Goal: Information Seeking & Learning: Learn about a topic

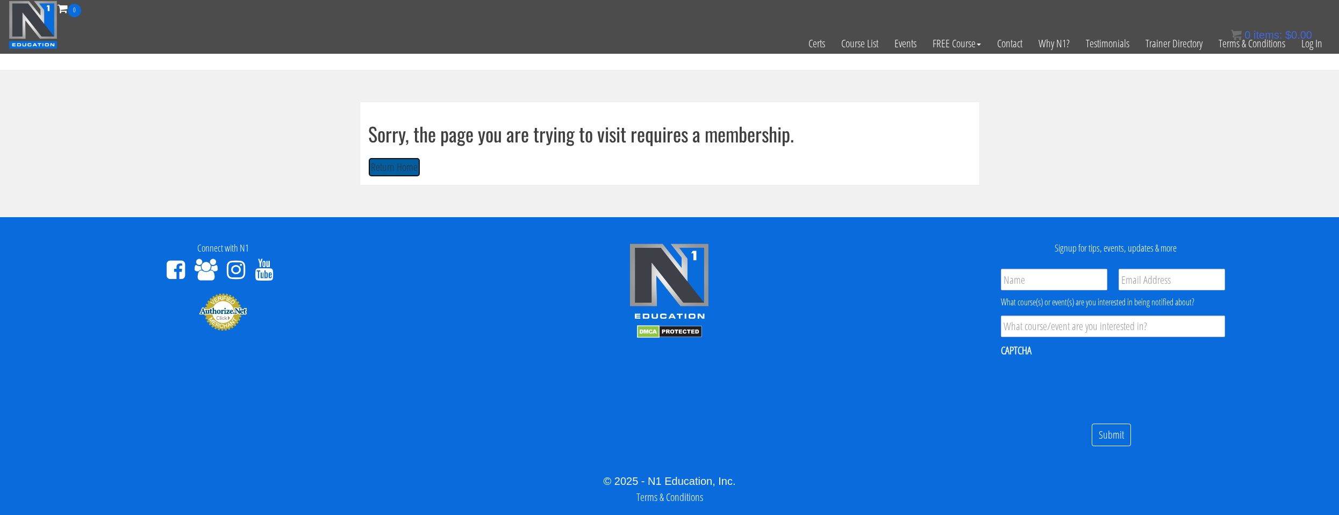
click at [399, 175] on button "Return Home" at bounding box center [394, 168] width 52 height 20
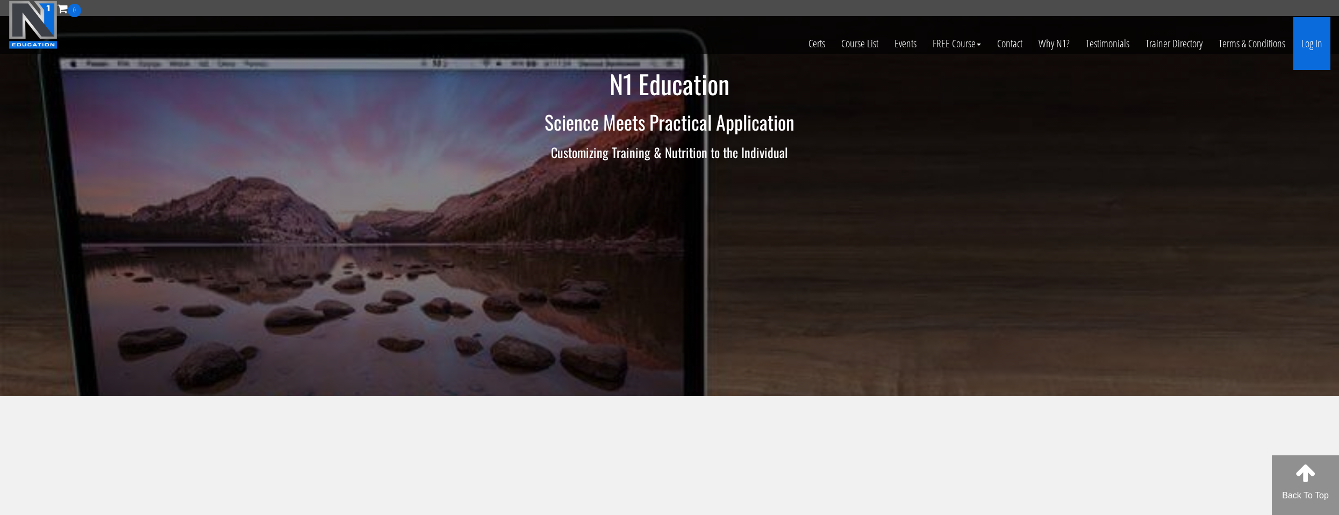
click at [1319, 44] on link "Log In" at bounding box center [1311, 43] width 37 height 53
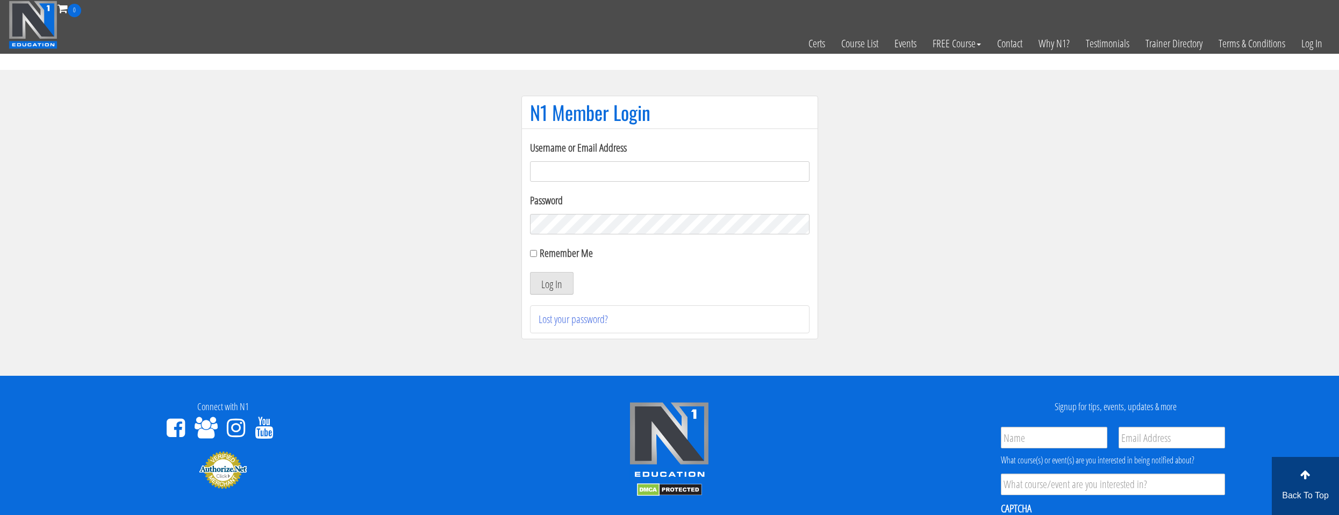
click at [563, 173] on input "Username or Email Address" at bounding box center [670, 171] width 280 height 20
type input "natejb344@hotmail.com"
click at [560, 256] on label "Remember Me" at bounding box center [566, 253] width 53 height 15
click at [537, 256] on input "Remember Me" at bounding box center [533, 253] width 7 height 7
checkbox input "true"
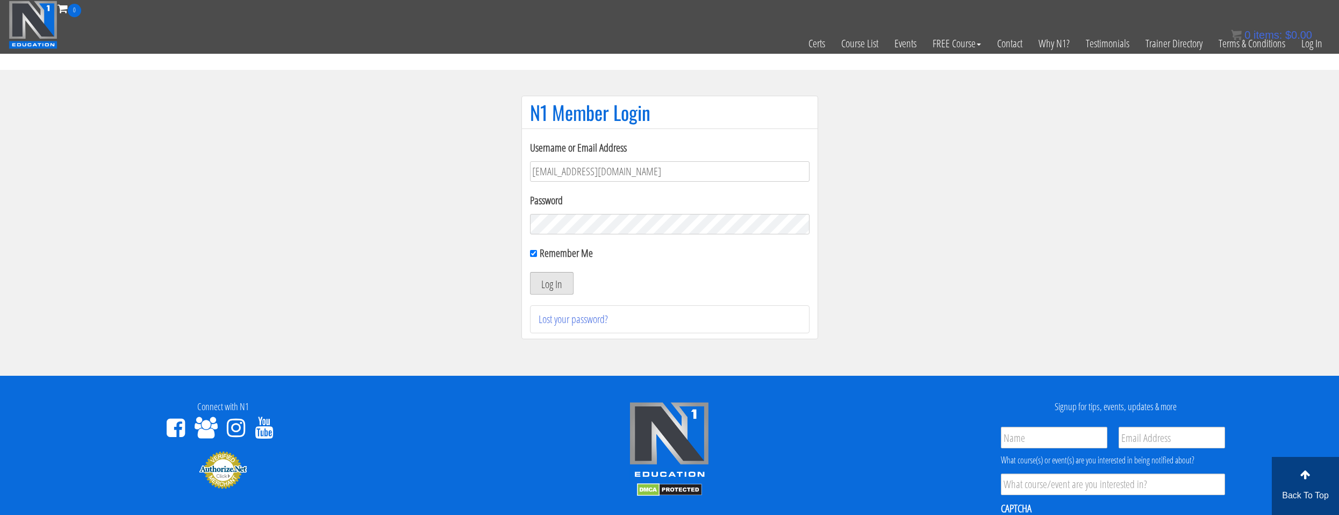
click at [555, 283] on button "Log In" at bounding box center [552, 283] width 44 height 23
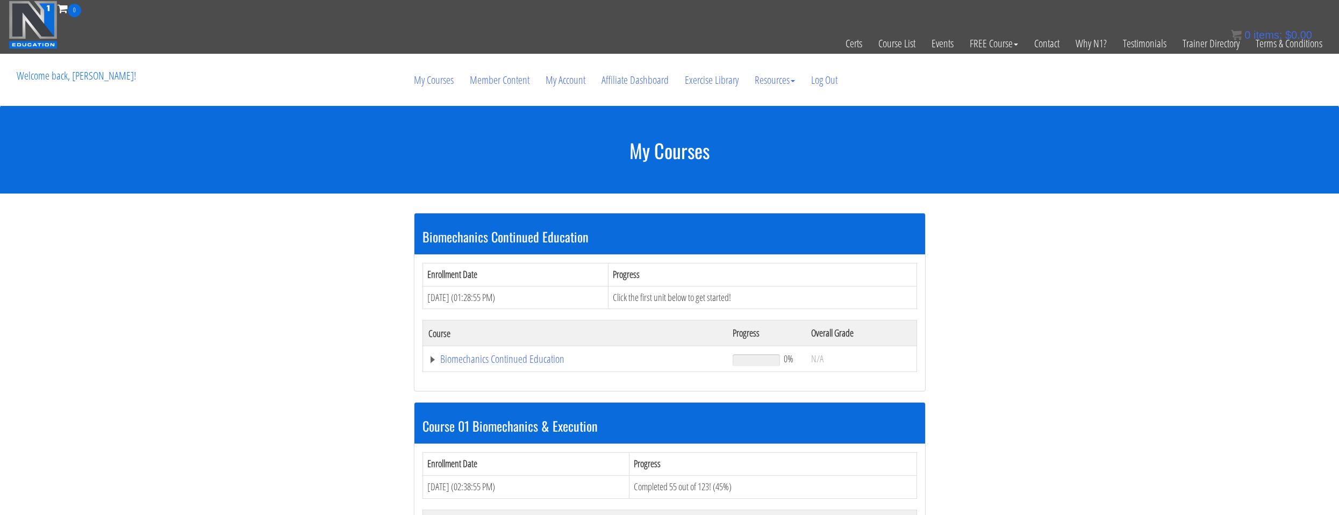
scroll to position [215, 0]
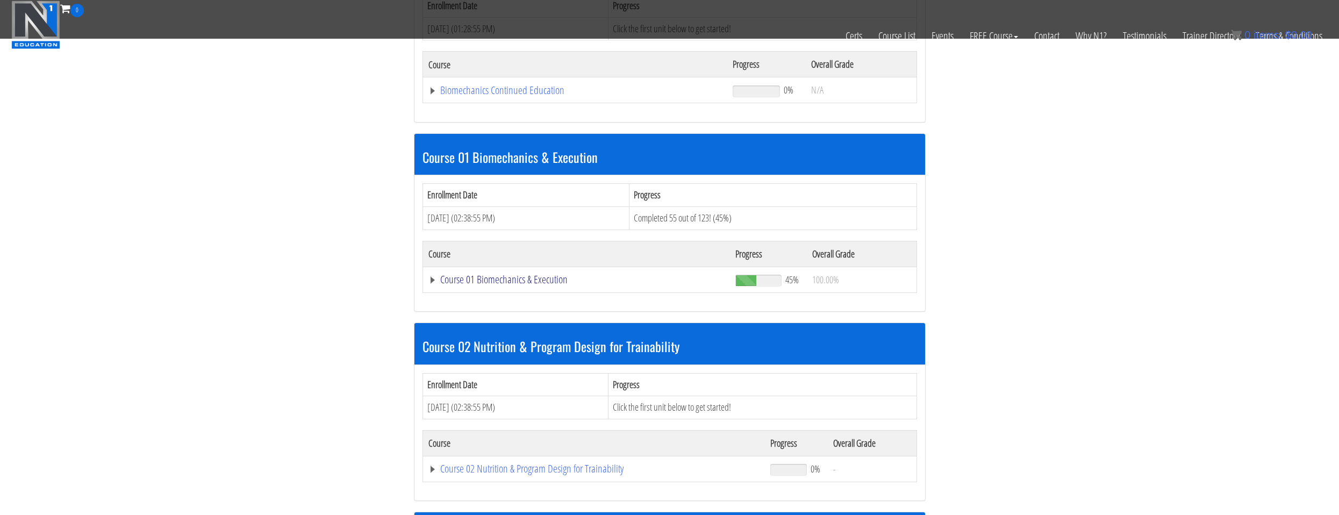
click at [478, 285] on link "Course 01 Biomechanics & Execution" at bounding box center [576, 279] width 297 height 11
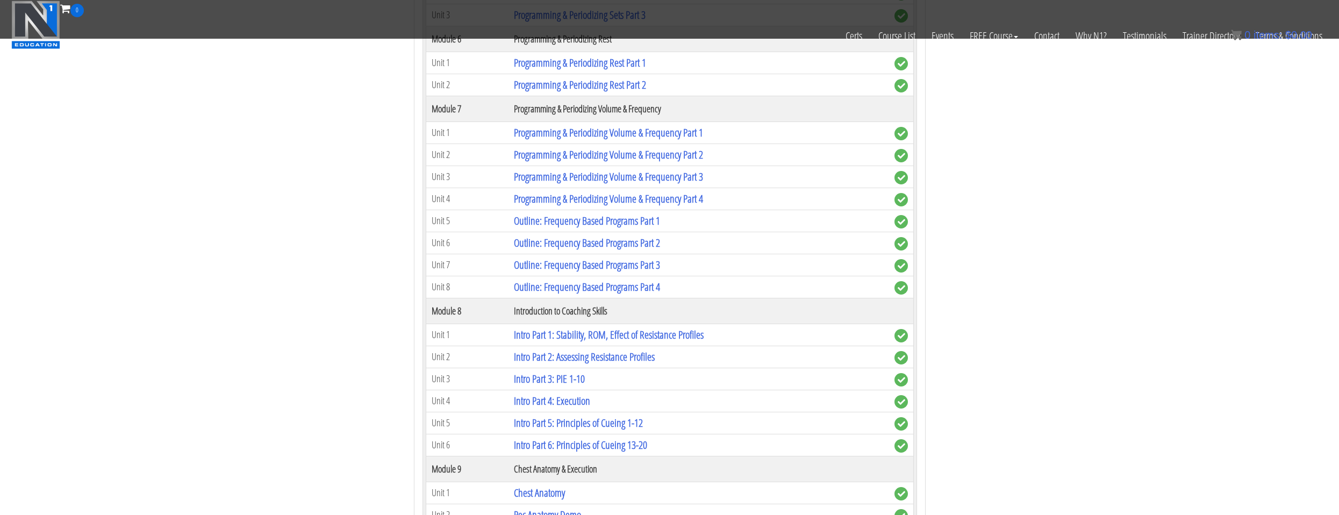
scroll to position [1613, 0]
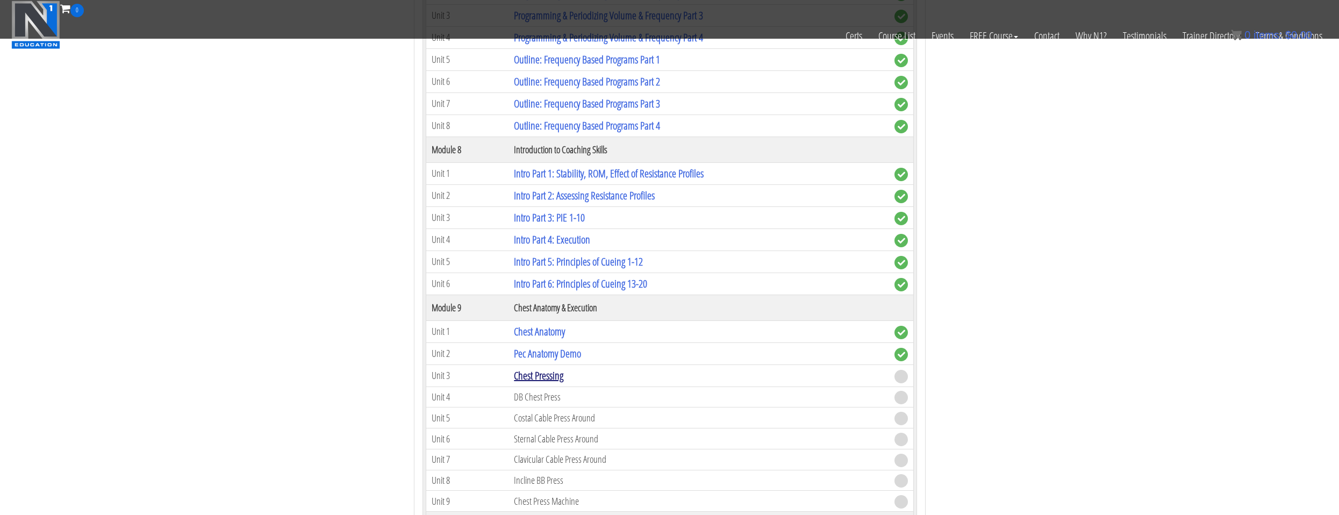
click at [542, 379] on link "Chest Pressing" at bounding box center [538, 375] width 49 height 15
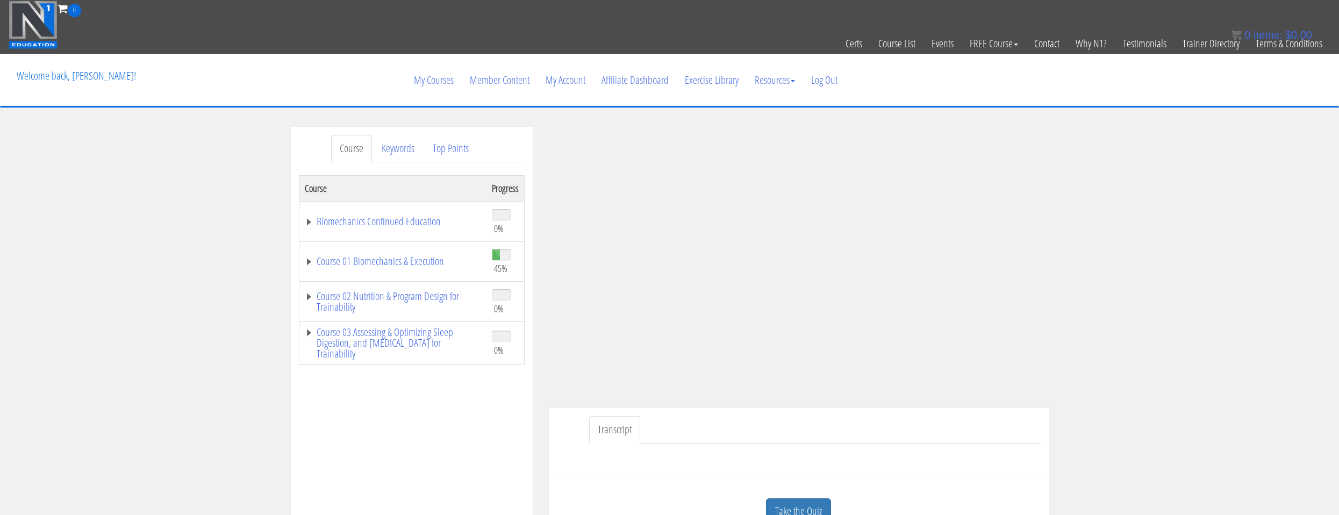
scroll to position [54, 0]
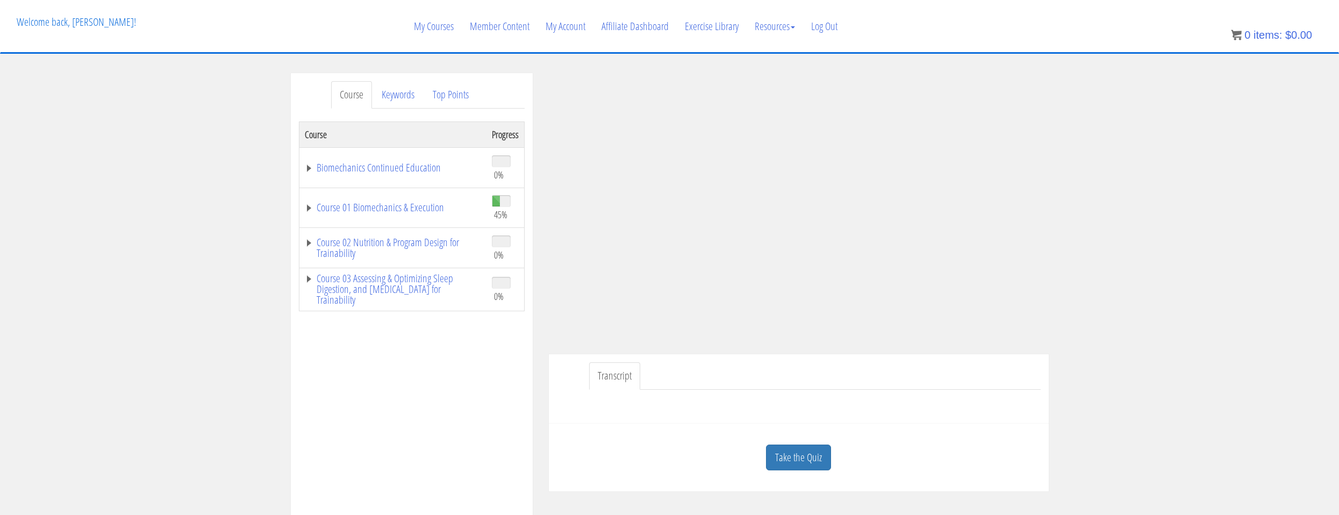
click at [911, 428] on div "Take the Quiz Quiz Have you completed this unit? Then mark this unit as complet…" at bounding box center [799, 458] width 500 height 68
click at [806, 466] on link "Take the Quiz" at bounding box center [798, 458] width 65 height 26
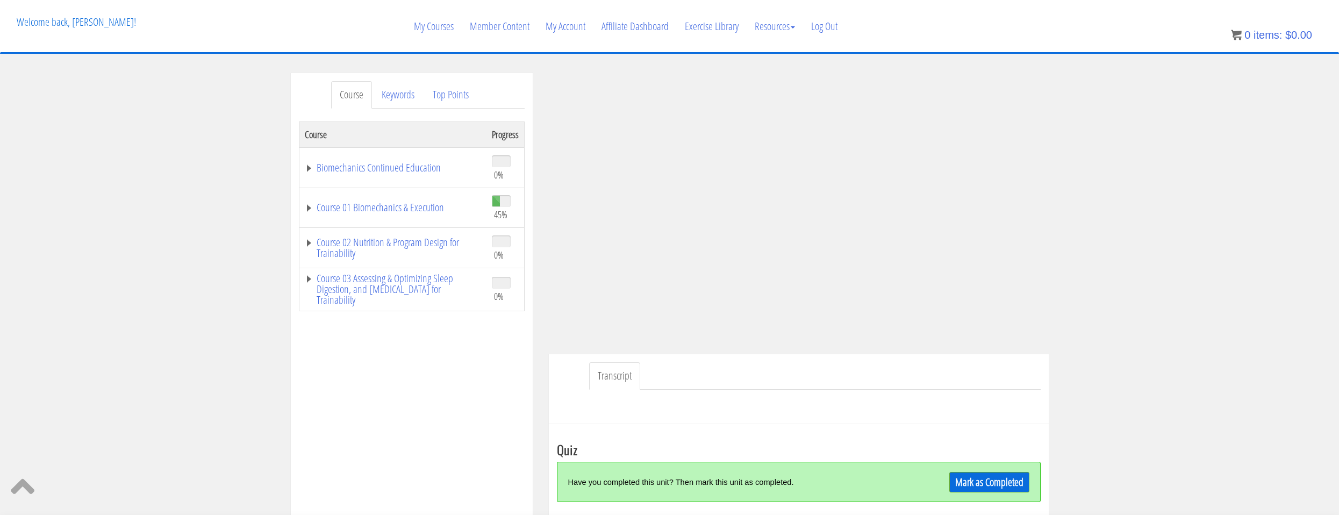
scroll to position [161, 0]
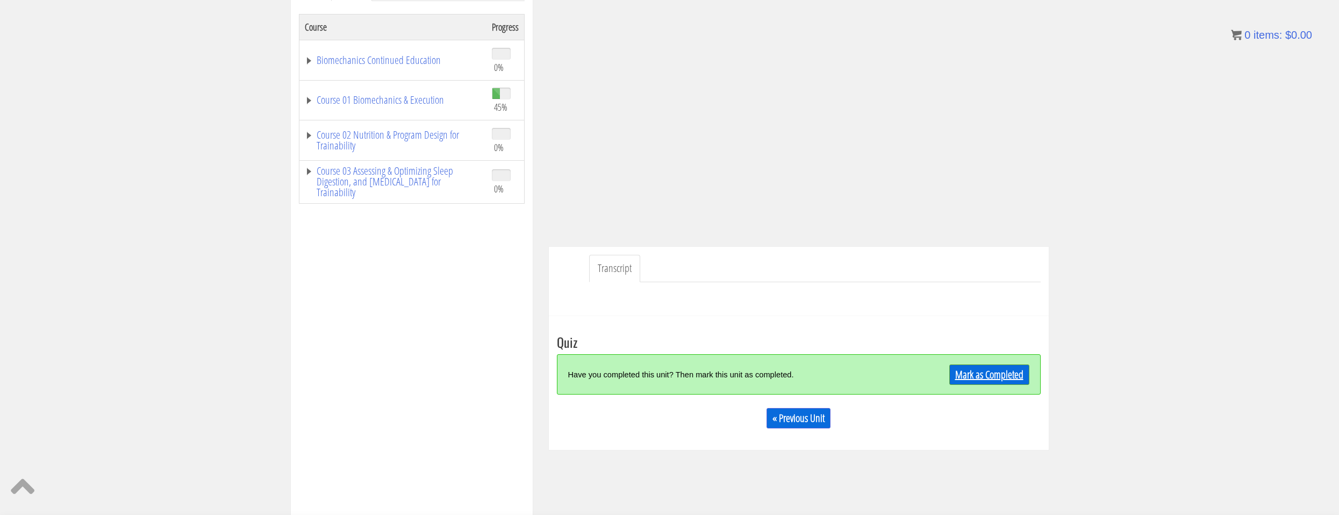
click at [997, 372] on link "Mark as Completed" at bounding box center [989, 374] width 80 height 20
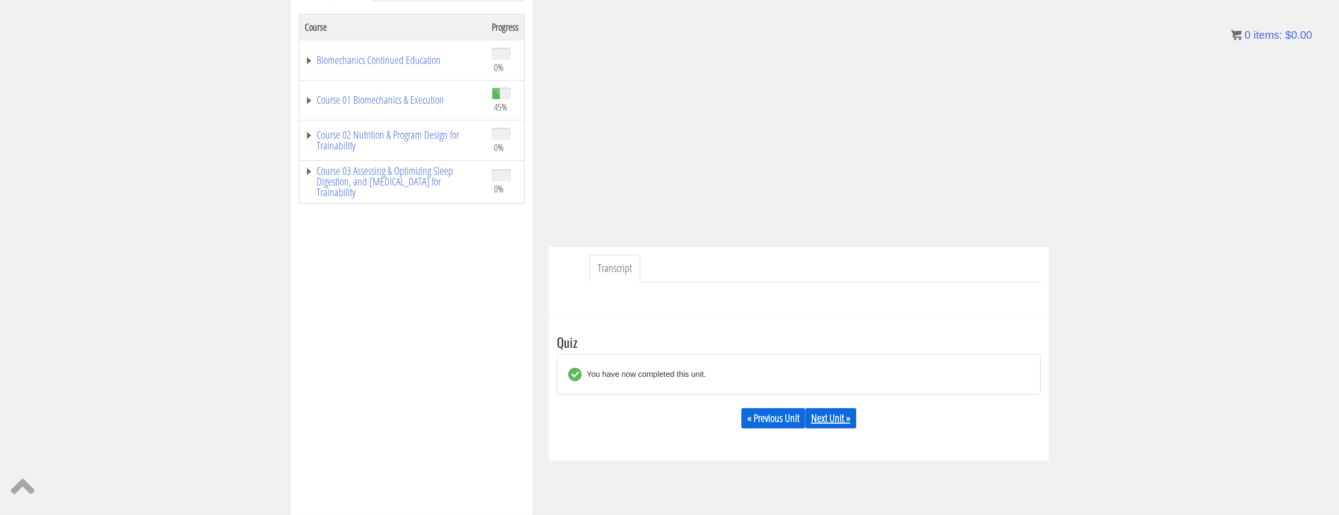
click at [828, 414] on link "Next Unit »" at bounding box center [830, 418] width 51 height 20
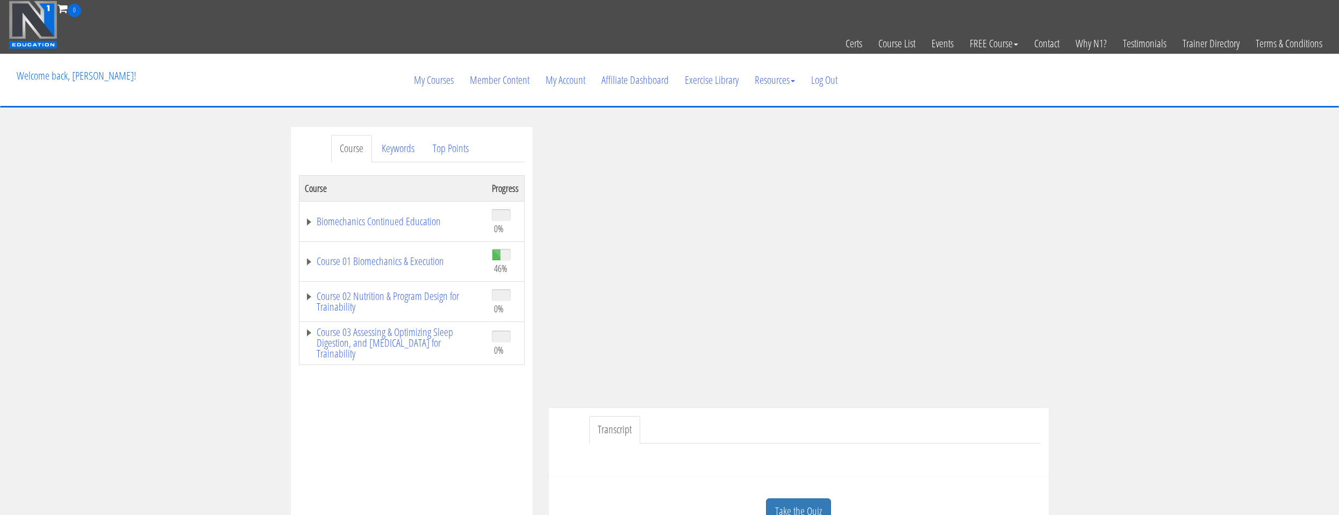
scroll to position [108, 0]
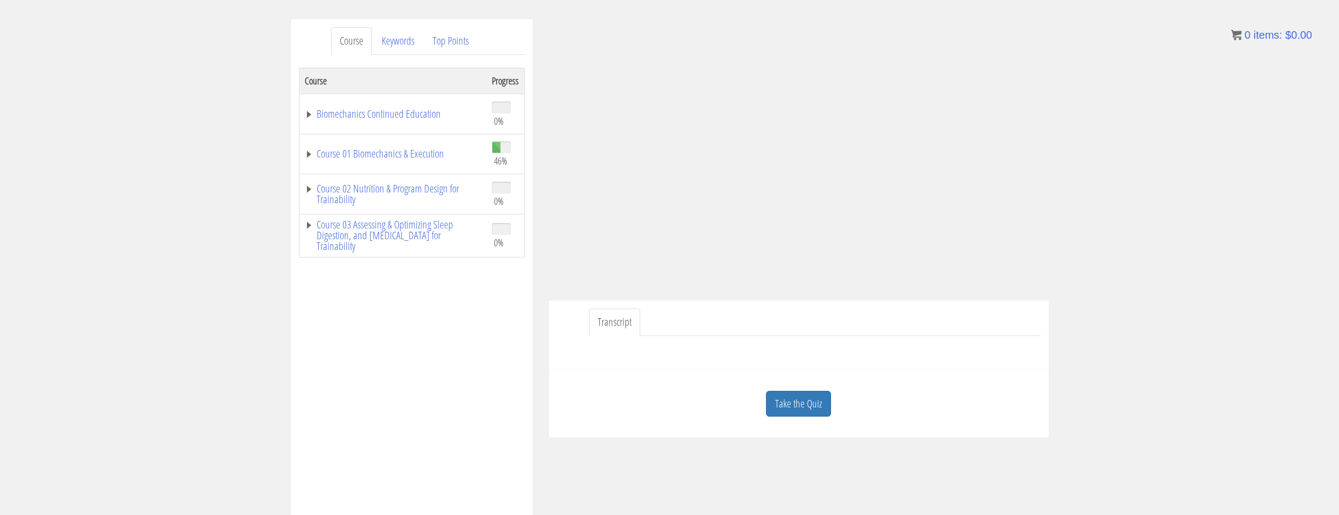
click at [418, 161] on td "Course 01 Biomechanics & Execution" at bounding box center [393, 154] width 188 height 40
click at [418, 158] on link "Course 01 Biomechanics & Execution" at bounding box center [393, 153] width 176 height 11
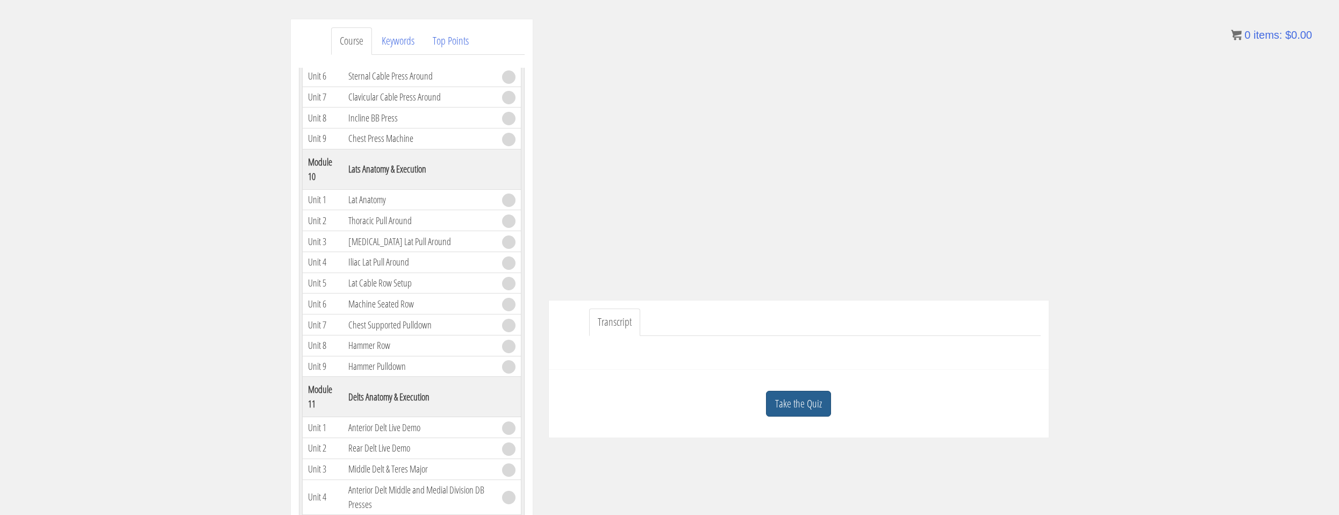
click at [786, 414] on link "Take the Quiz" at bounding box center [798, 404] width 65 height 26
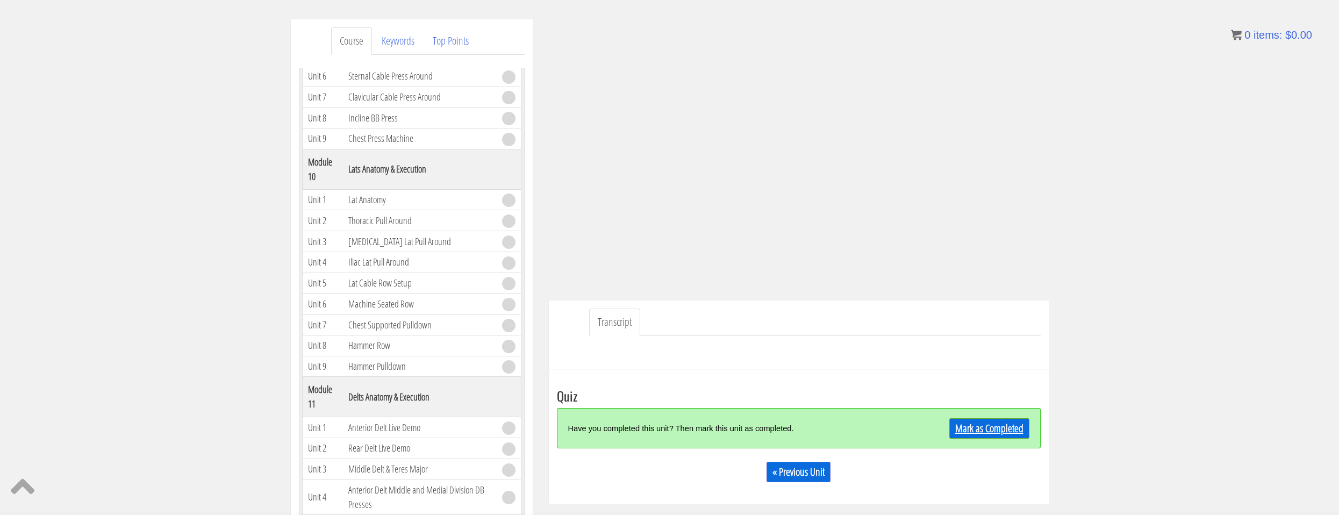
click at [961, 425] on link "Mark as Completed" at bounding box center [989, 428] width 80 height 20
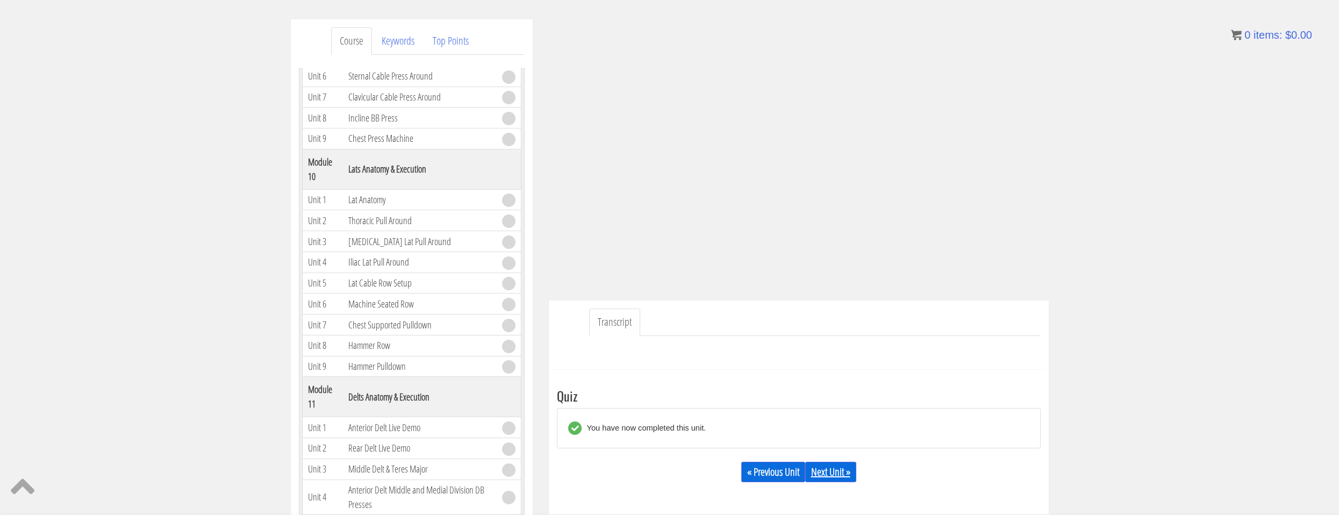
click at [843, 463] on link "Next Unit »" at bounding box center [830, 472] width 51 height 20
